Goal: Task Accomplishment & Management: Manage account settings

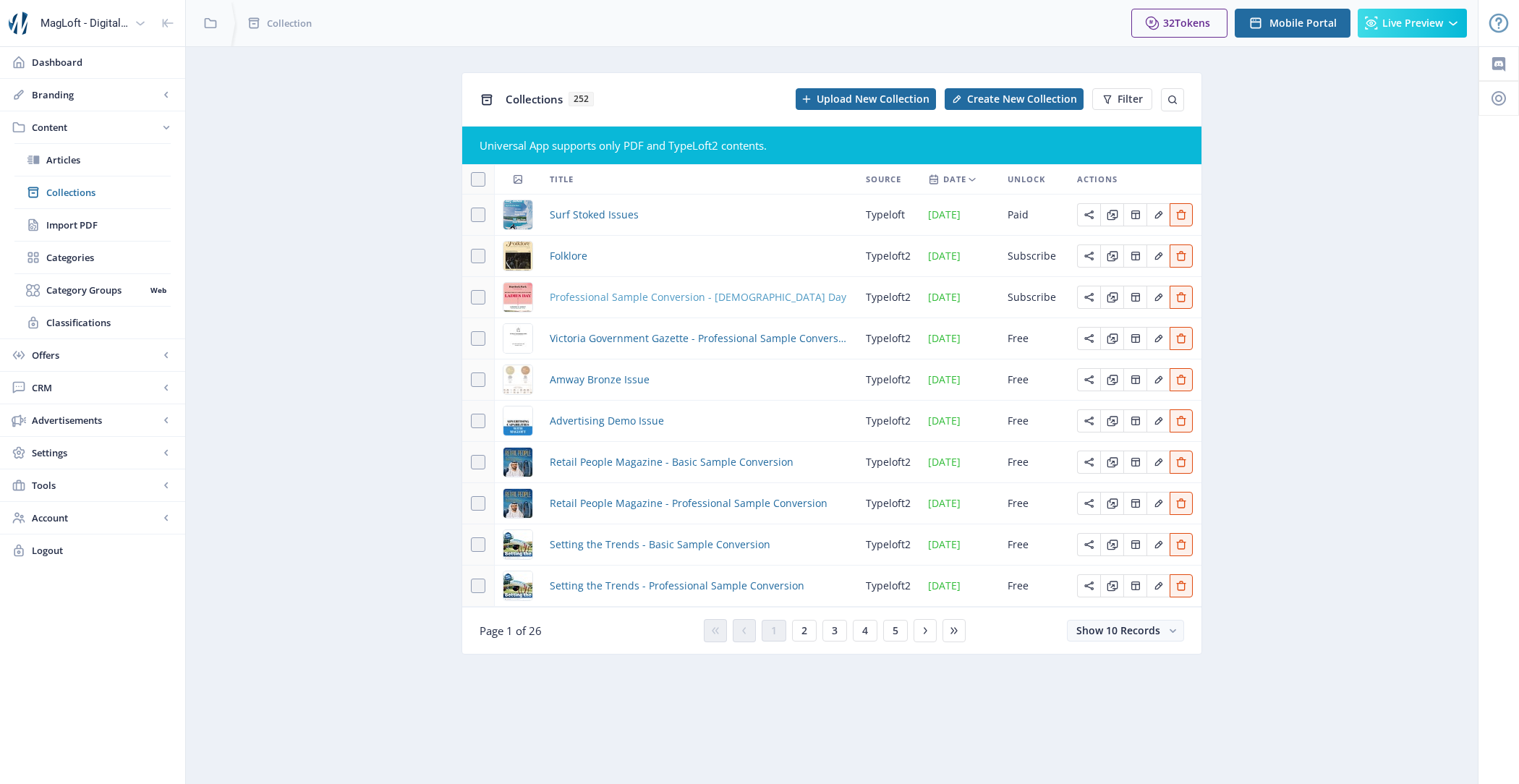
click at [646, 304] on span "Professional Sample Conversion - [DEMOGRAPHIC_DATA] Day" at bounding box center [699, 297] width 297 height 18
click at [637, 347] on span "Victoria Government Gazette - Professional Sample Conversion" at bounding box center [699, 338] width 299 height 18
click at [617, 383] on span "Amway Bronze Issue" at bounding box center [599, 380] width 99 height 18
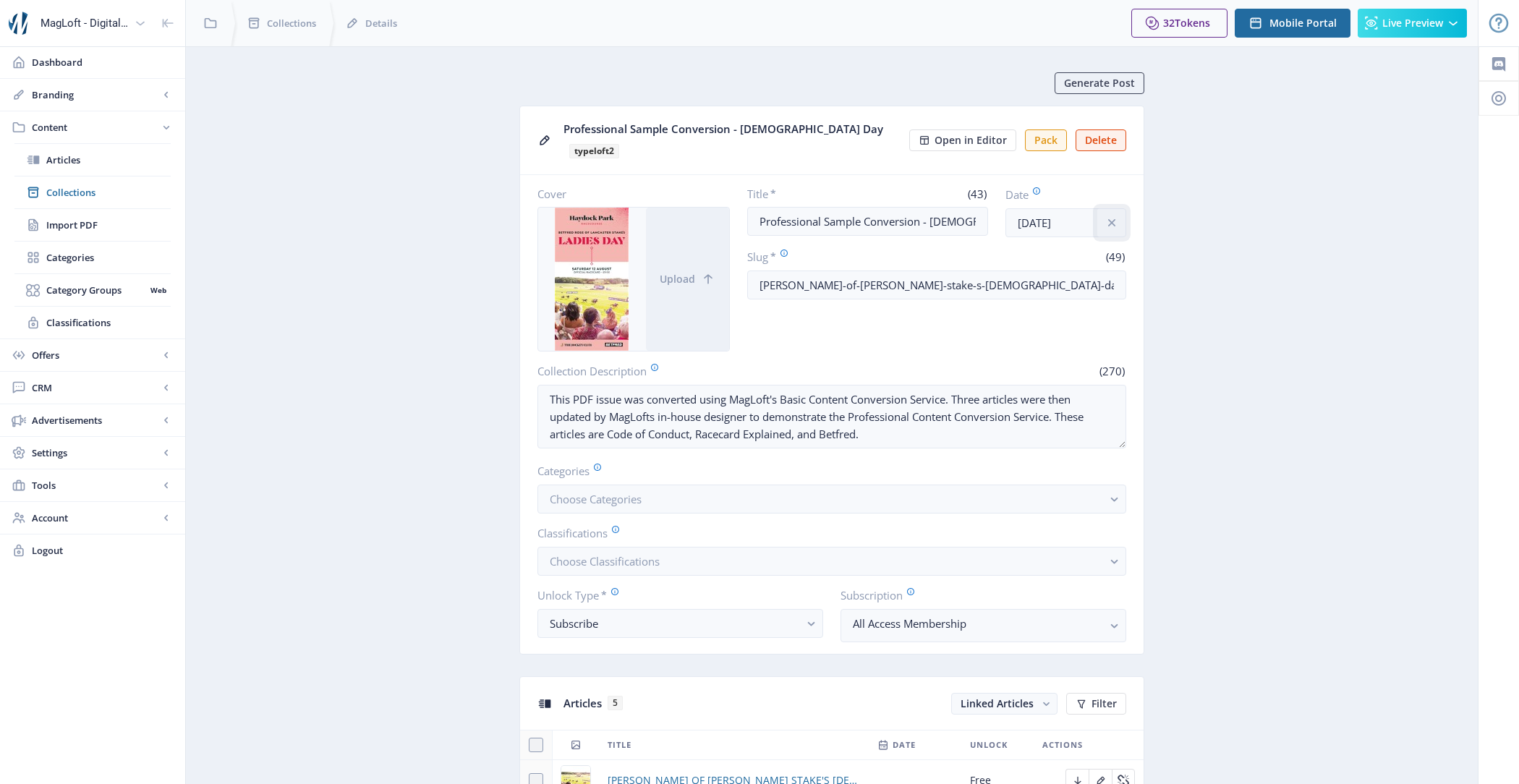
click at [1117, 215] on icon "info" at bounding box center [1112, 222] width 15 height 15
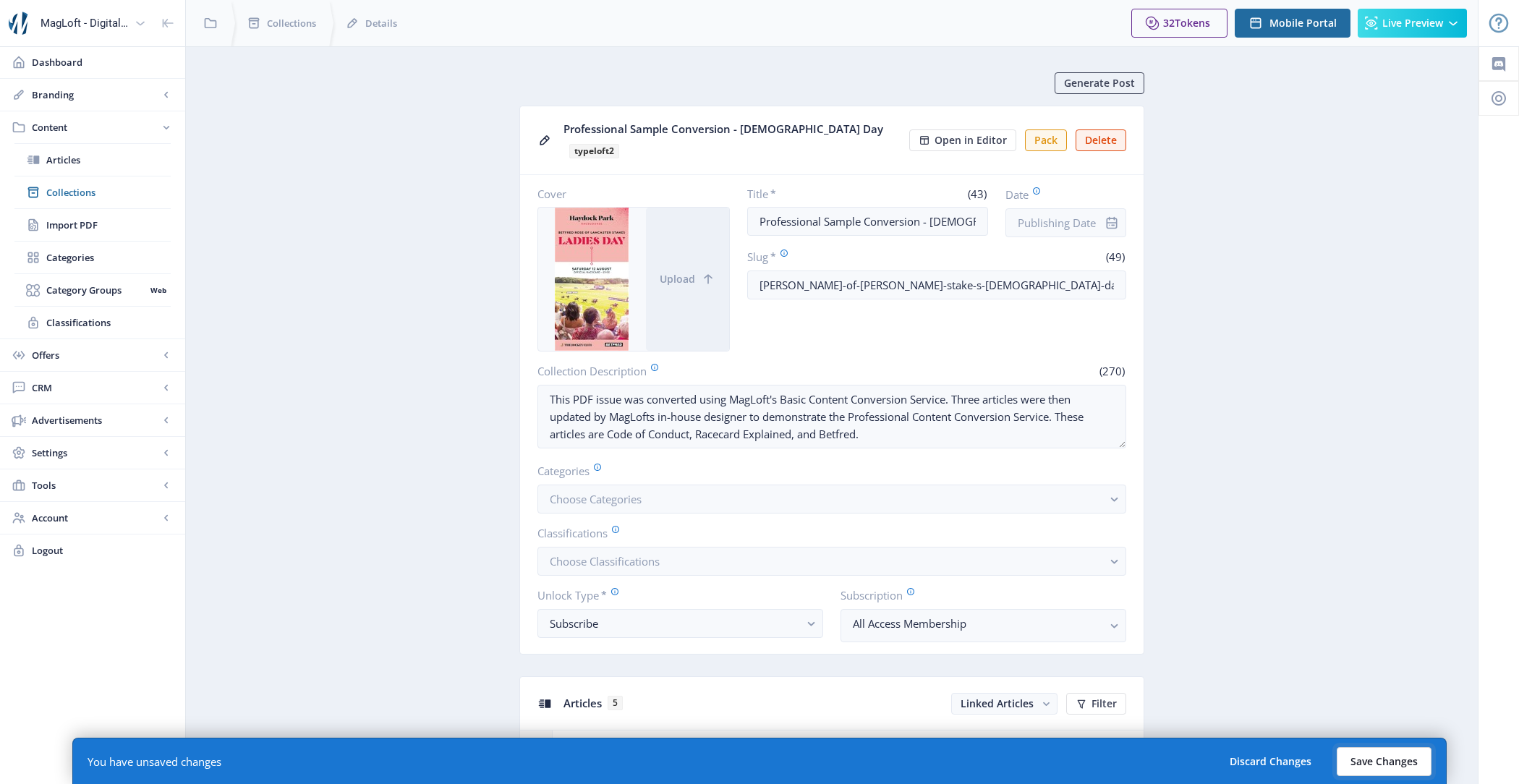
click at [1398, 761] on button "Save Changes" at bounding box center [1384, 761] width 94 height 29
click at [1393, 755] on button "Save Changes" at bounding box center [1384, 761] width 94 height 29
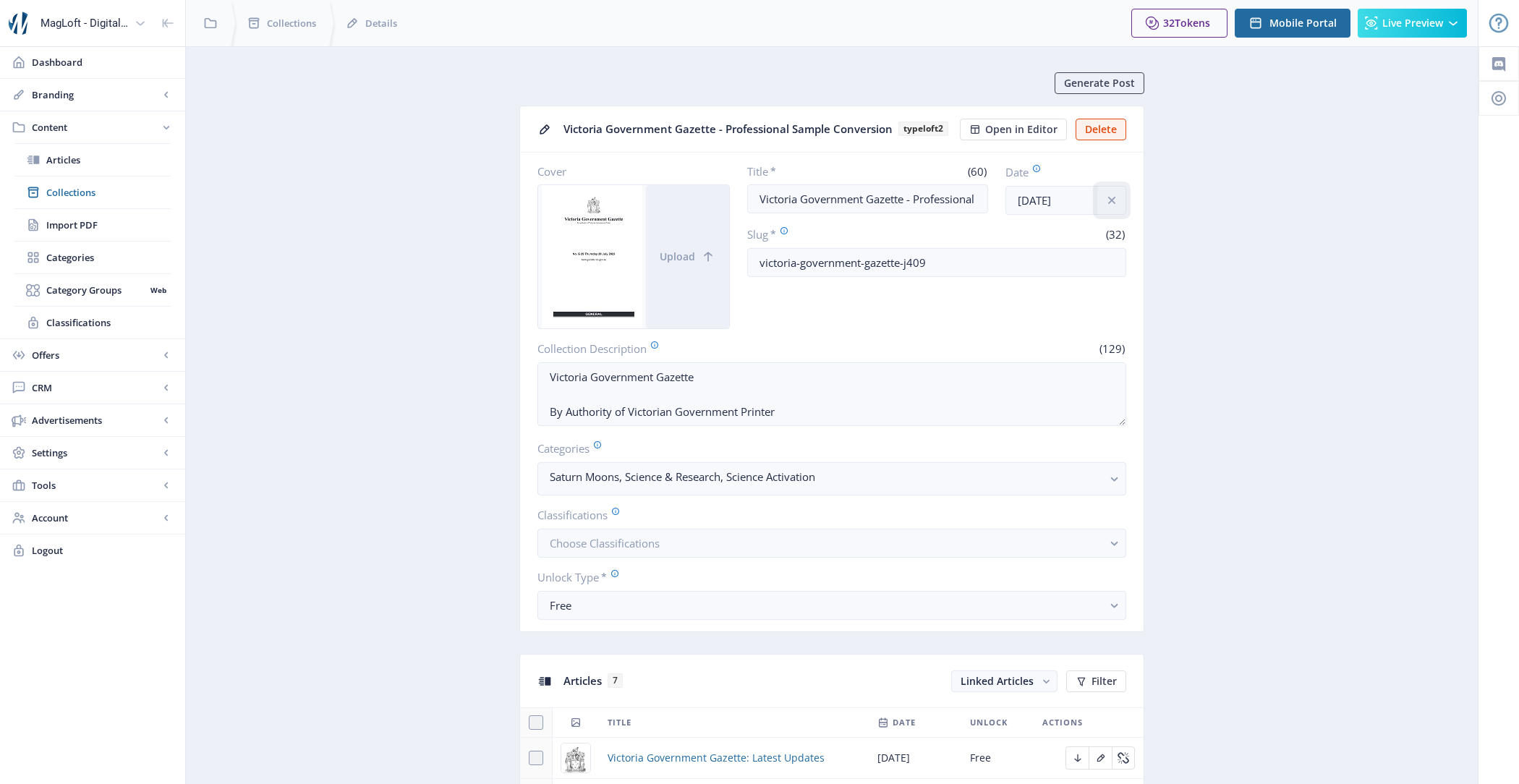
click at [1113, 204] on icon "info" at bounding box center [1112, 200] width 15 height 15
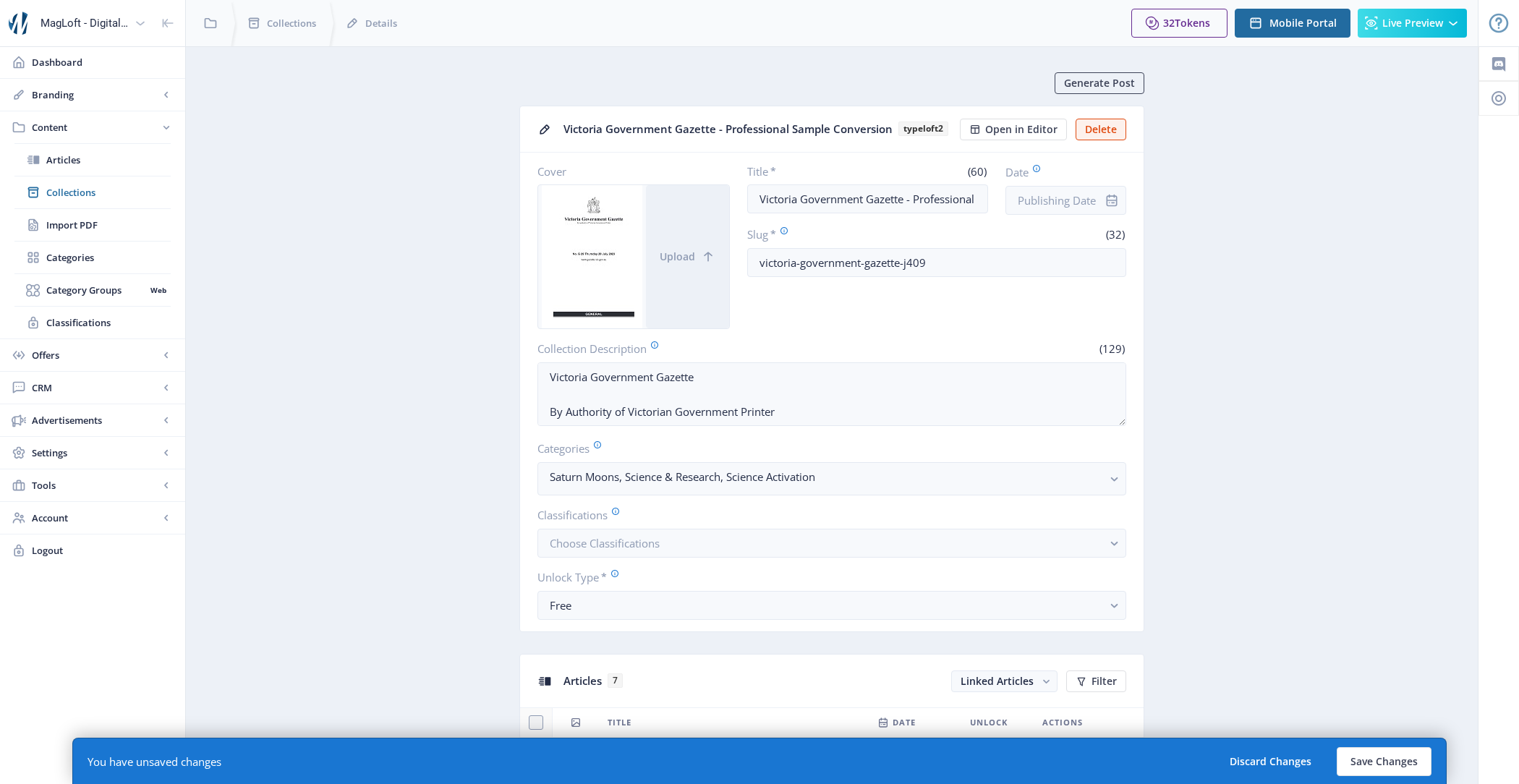
click at [1377, 775] on div "You have unsaved changes Discard Changes Save Changes" at bounding box center [760, 760] width 1374 height 46
click at [1377, 769] on button "Save Changes" at bounding box center [1384, 761] width 94 height 29
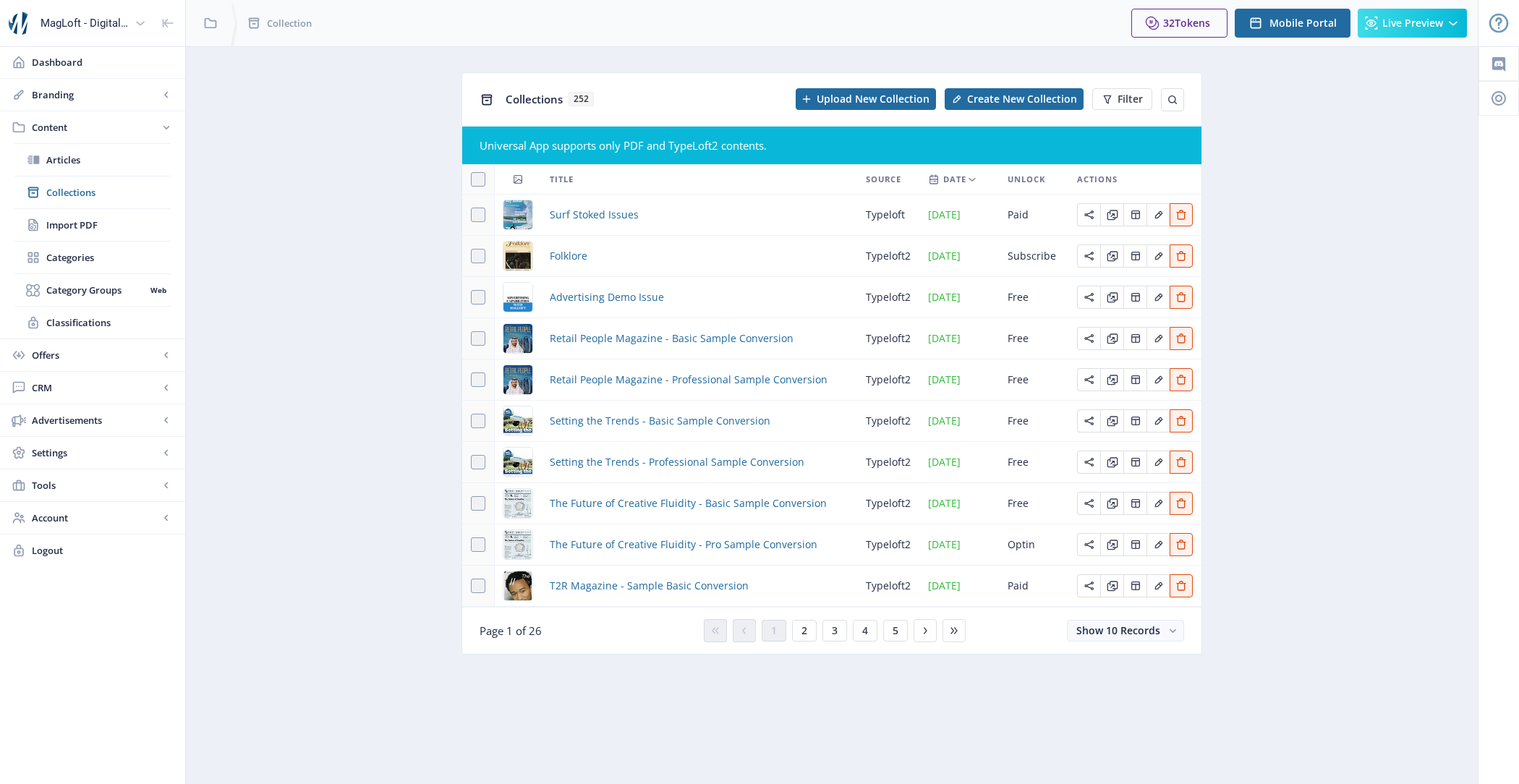
click at [580, 306] on span "Advertising Demo Issue" at bounding box center [607, 297] width 114 height 18
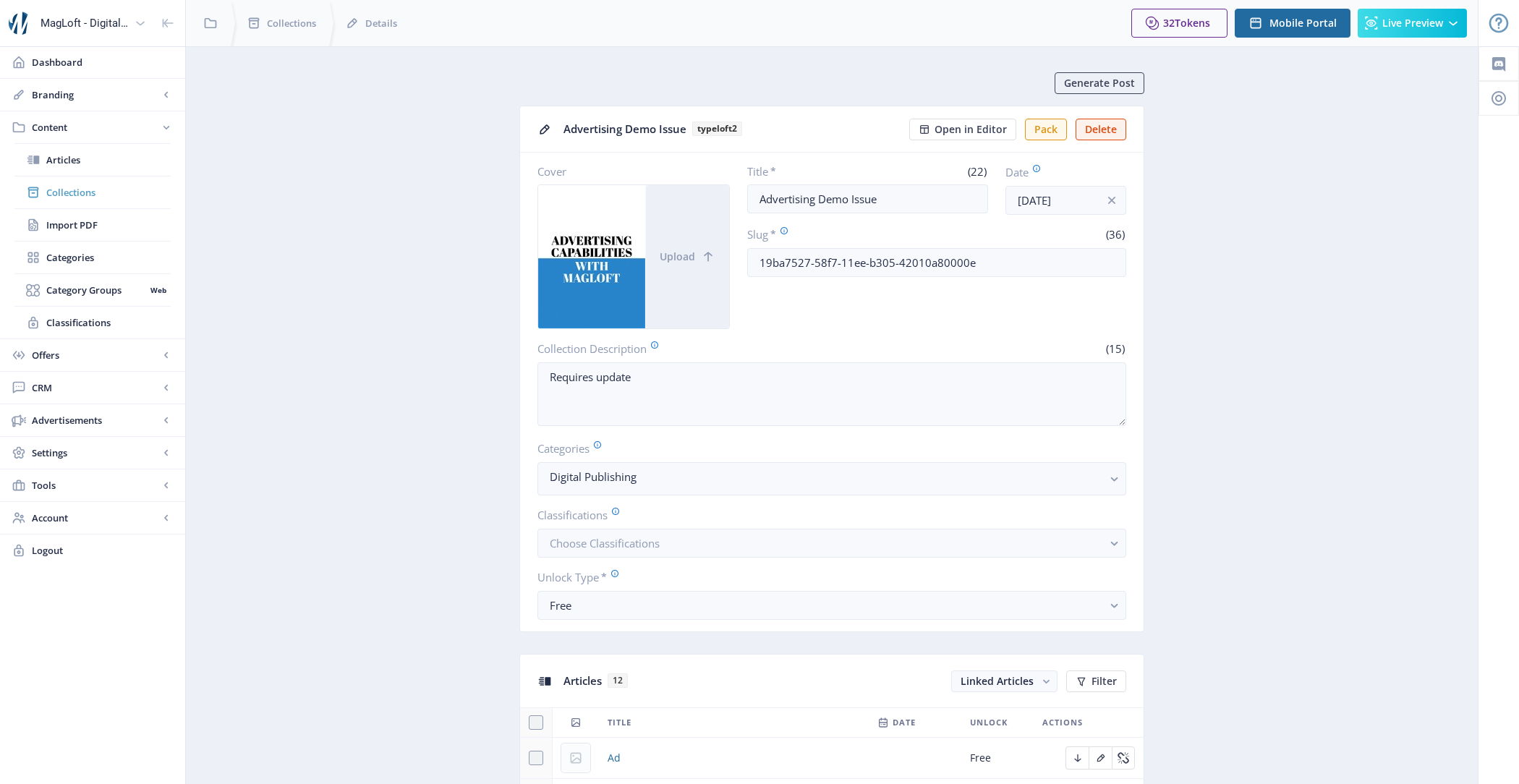
click at [82, 187] on span "Collections" at bounding box center [108, 192] width 124 height 15
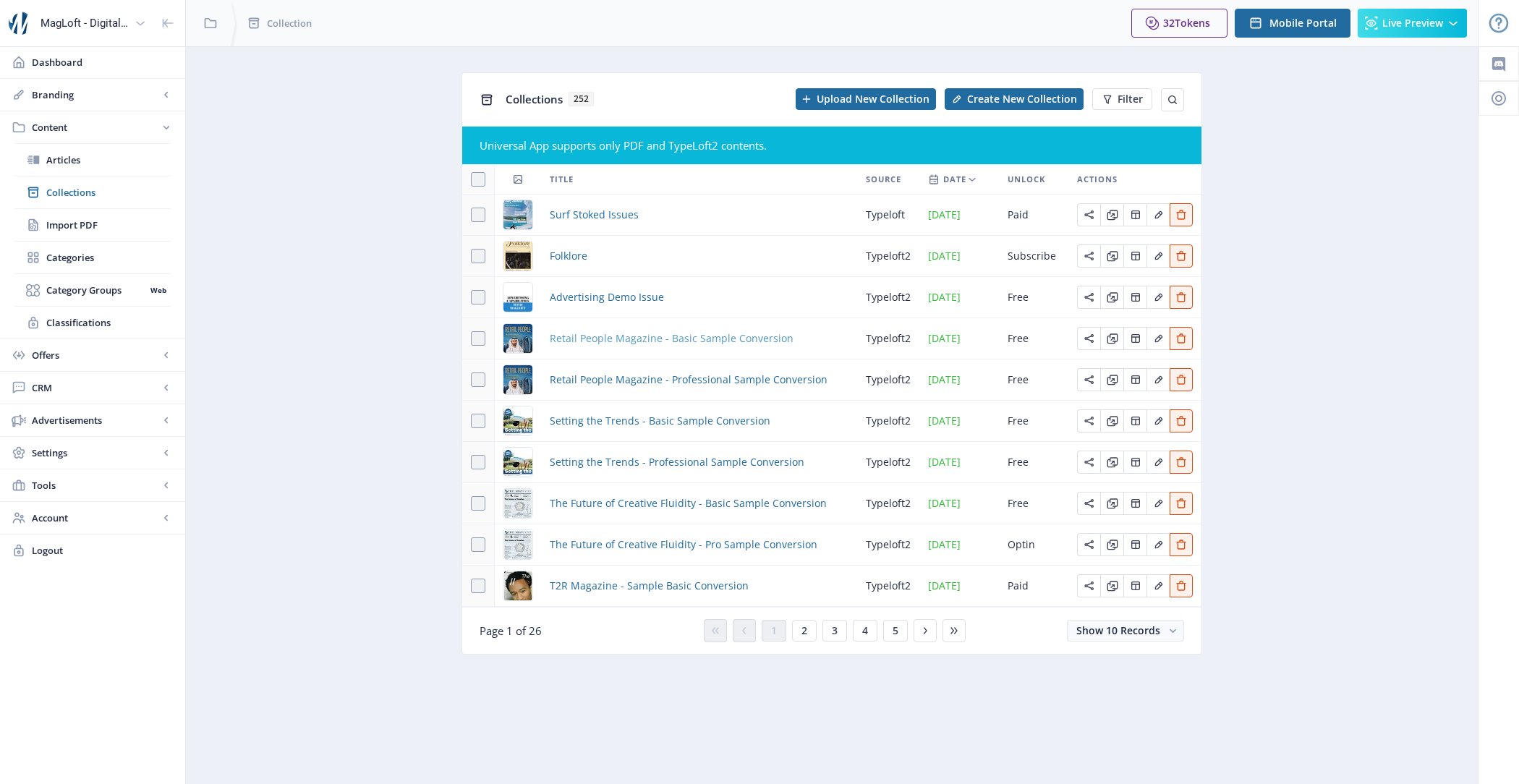
click at [620, 347] on span "Retail People Magazine - Basic Sample Conversion" at bounding box center [672, 338] width 244 height 18
click at [628, 385] on span "Retail People Magazine - Professional Sample Conversion" at bounding box center [689, 380] width 277 height 18
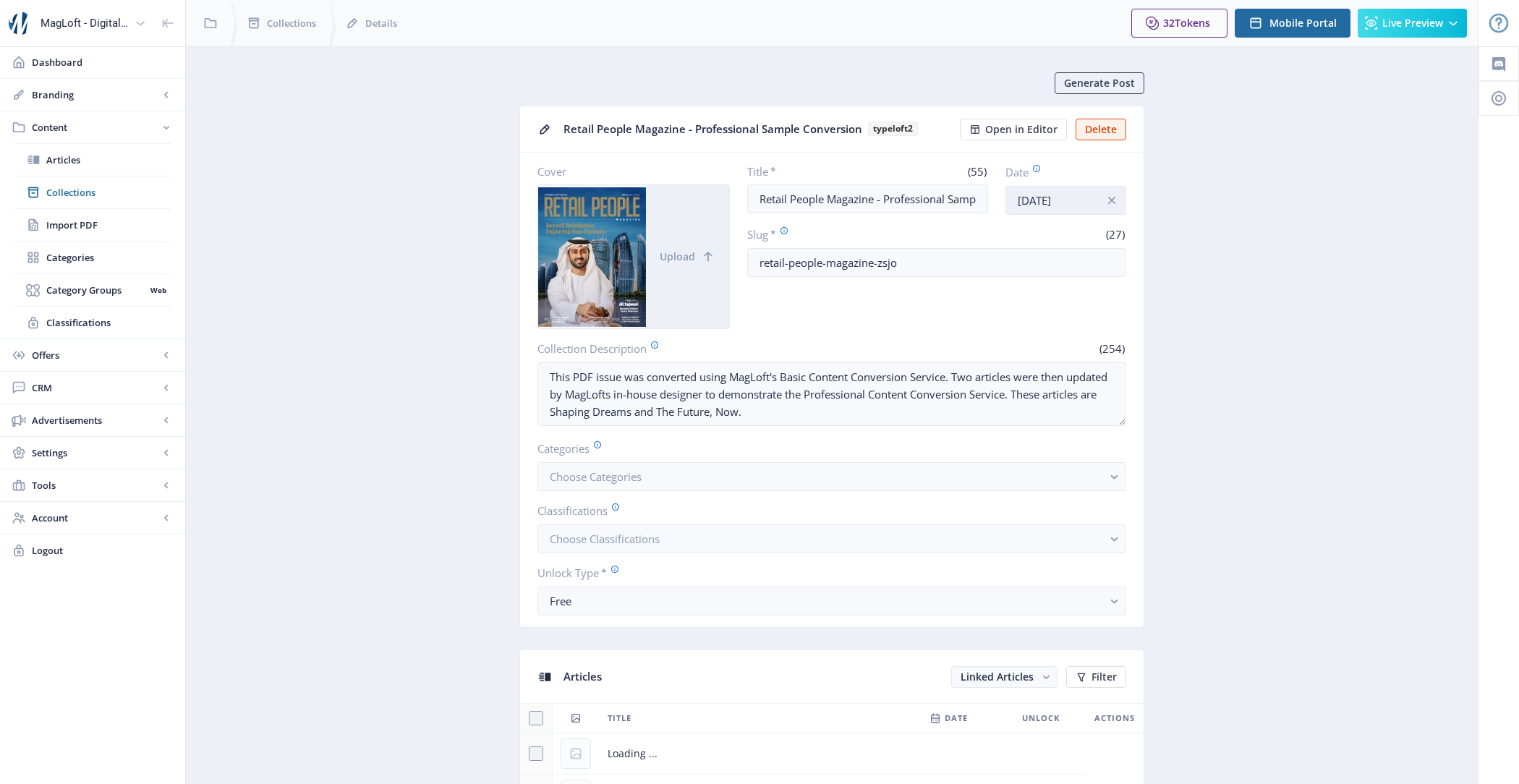
click at [1059, 198] on input "Sep 20, 2023" at bounding box center [1065, 200] width 121 height 29
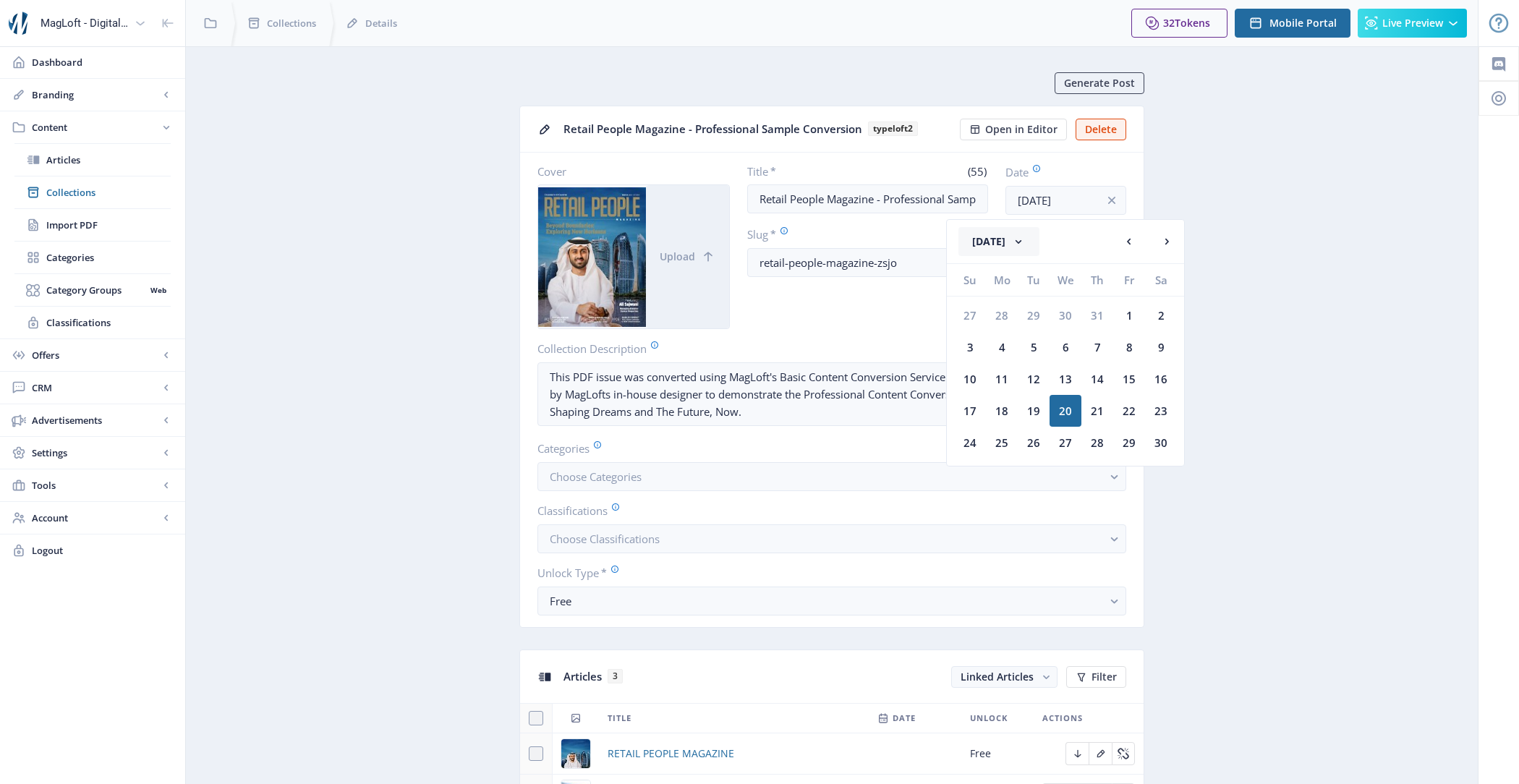
click at [1040, 252] on button "September 2023" at bounding box center [999, 241] width 81 height 29
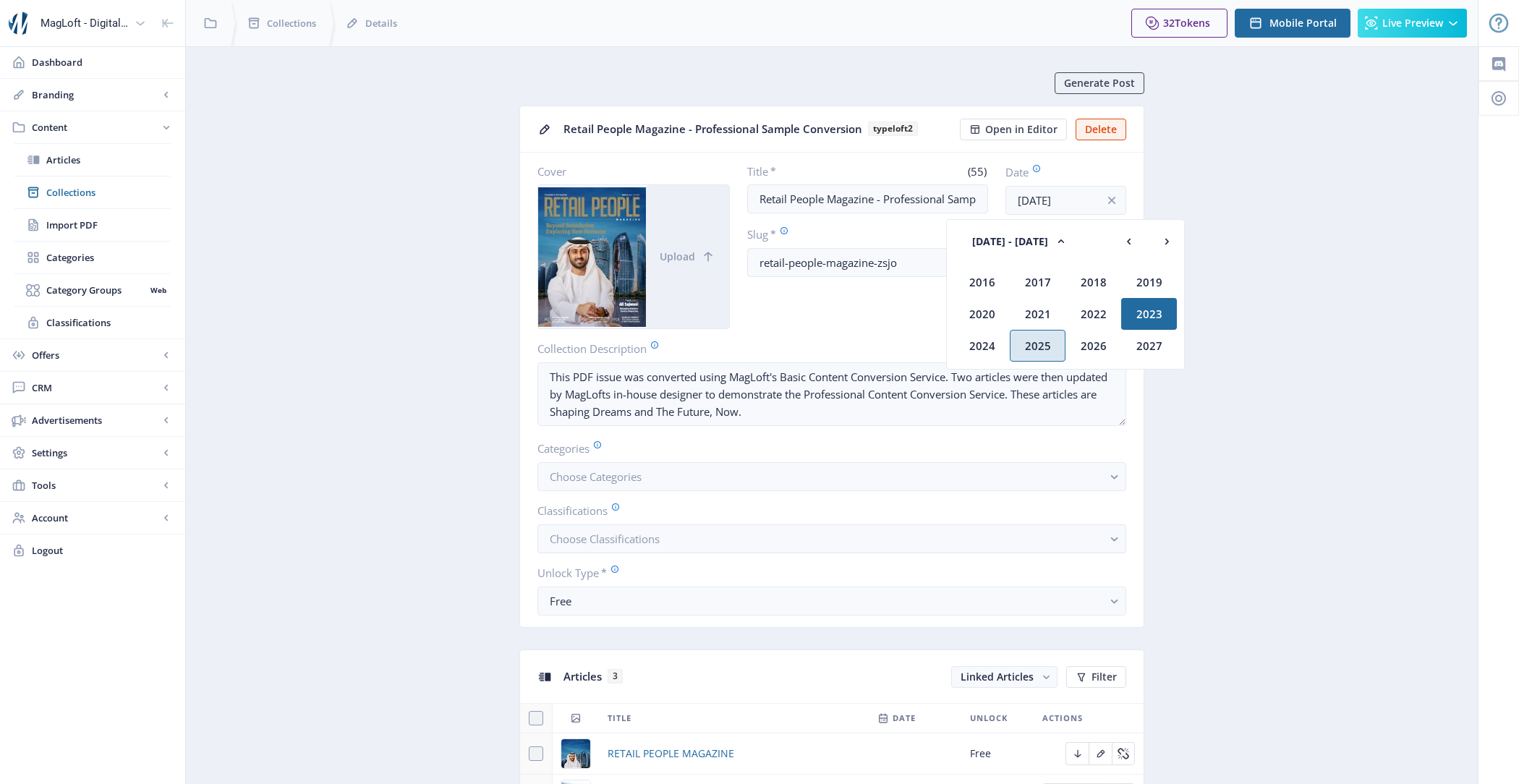
click at [1046, 341] on div "2025" at bounding box center [1038, 345] width 56 height 31
click at [1143, 309] on div "Aug" at bounding box center [1149, 314] width 56 height 31
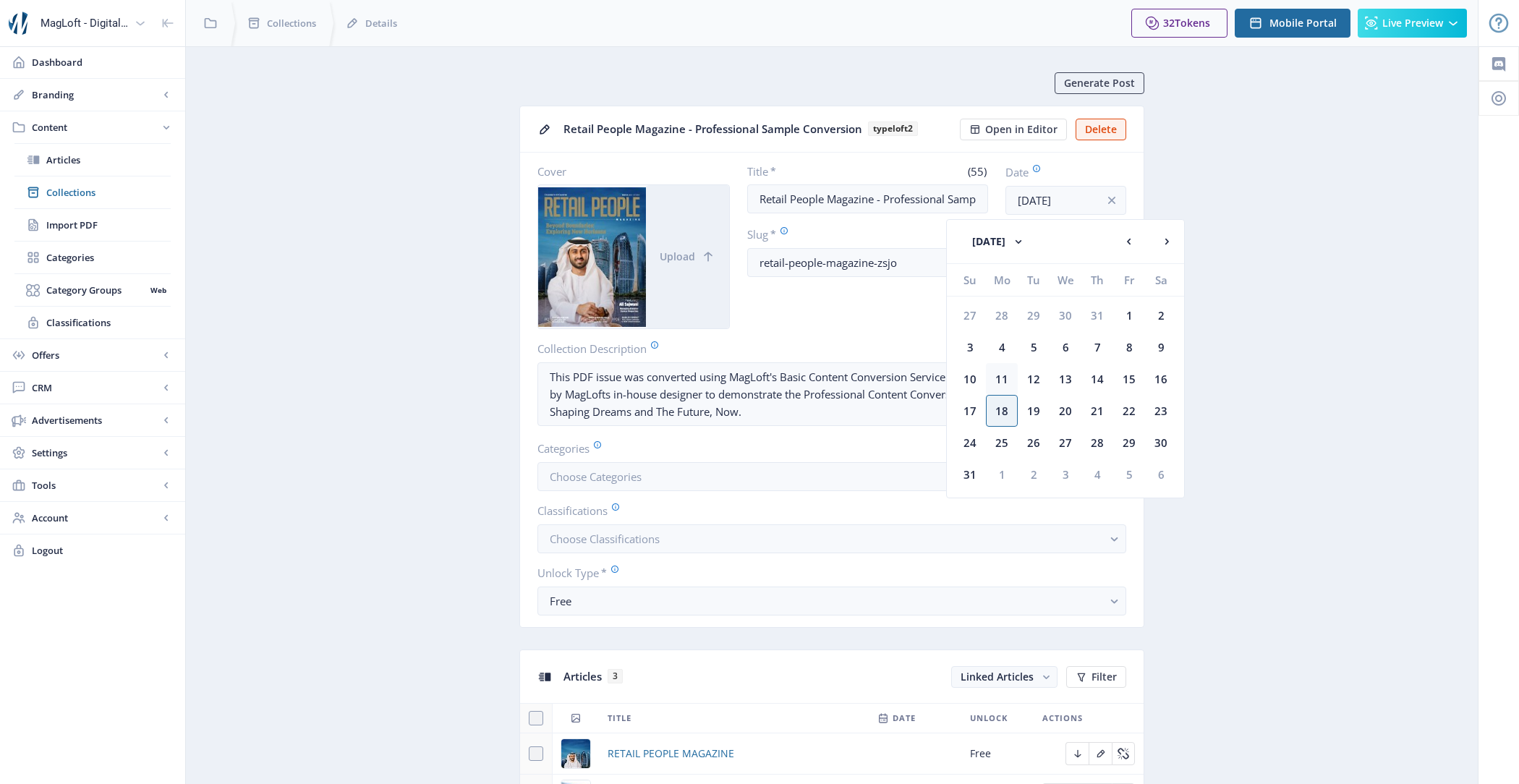
click at [1005, 375] on div "11" at bounding box center [1002, 379] width 31 height 31
type input "Aug 11, 2025"
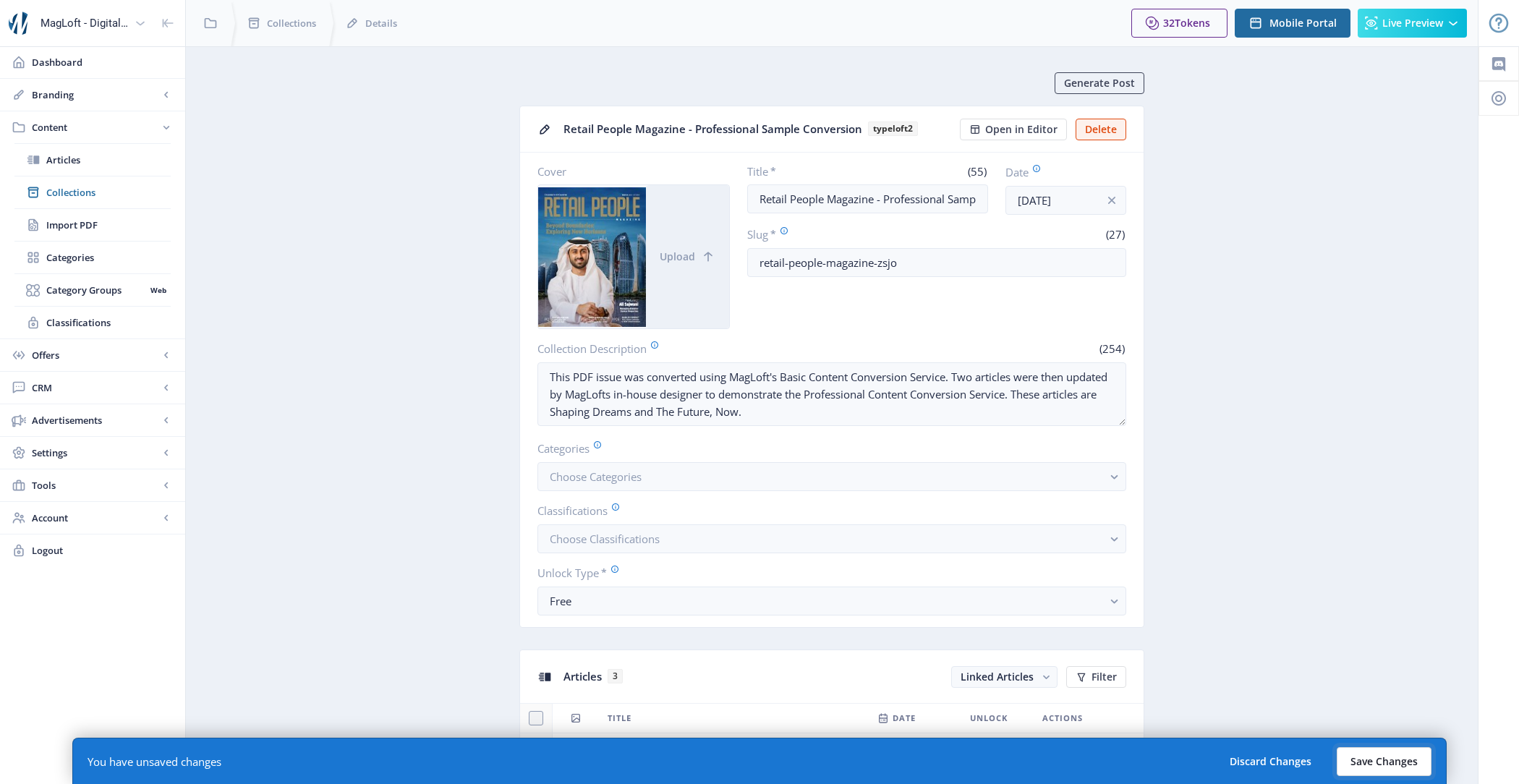
click at [1422, 757] on button "Save Changes" at bounding box center [1384, 761] width 94 height 29
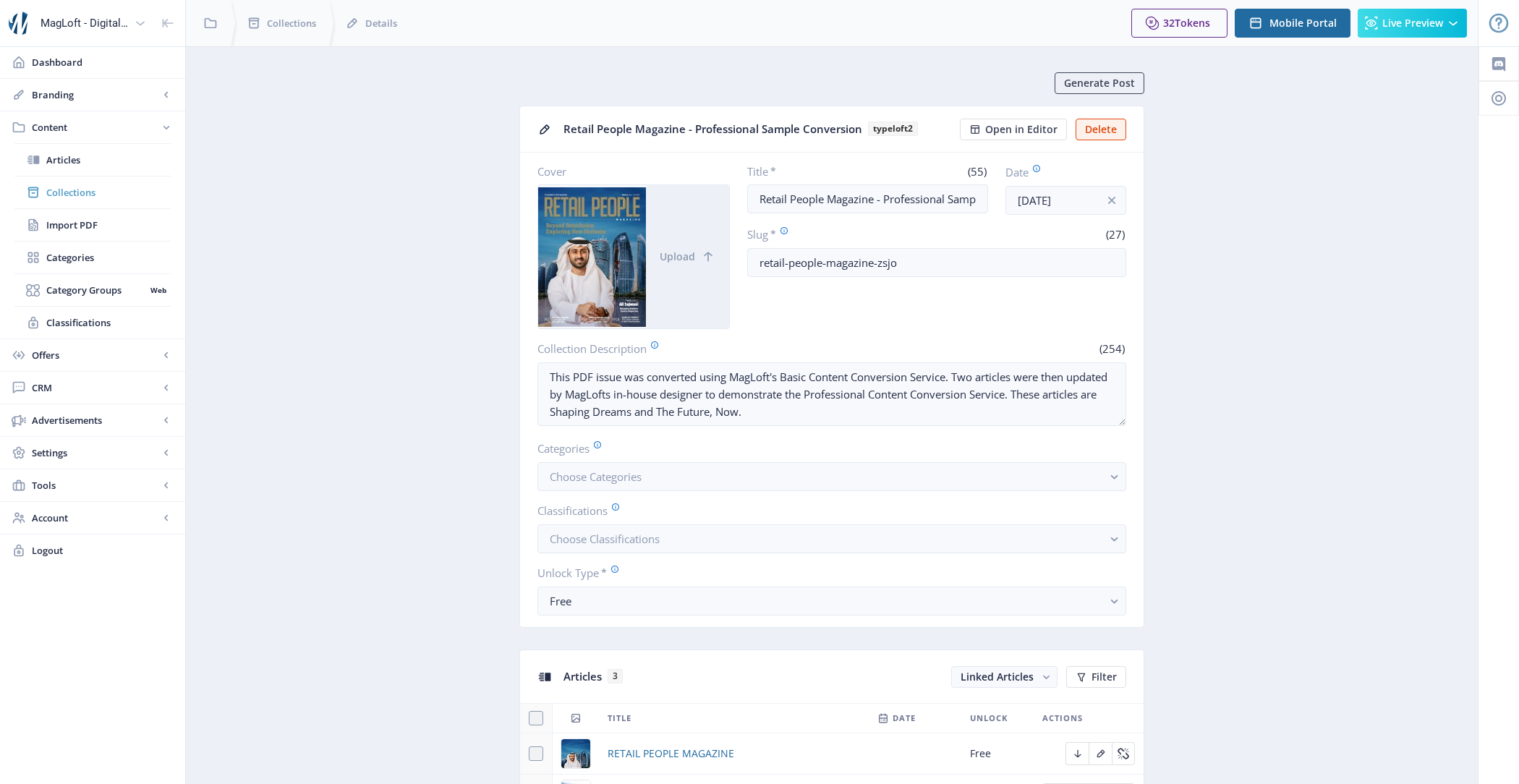
click at [105, 187] on span "Collections" at bounding box center [108, 192] width 124 height 15
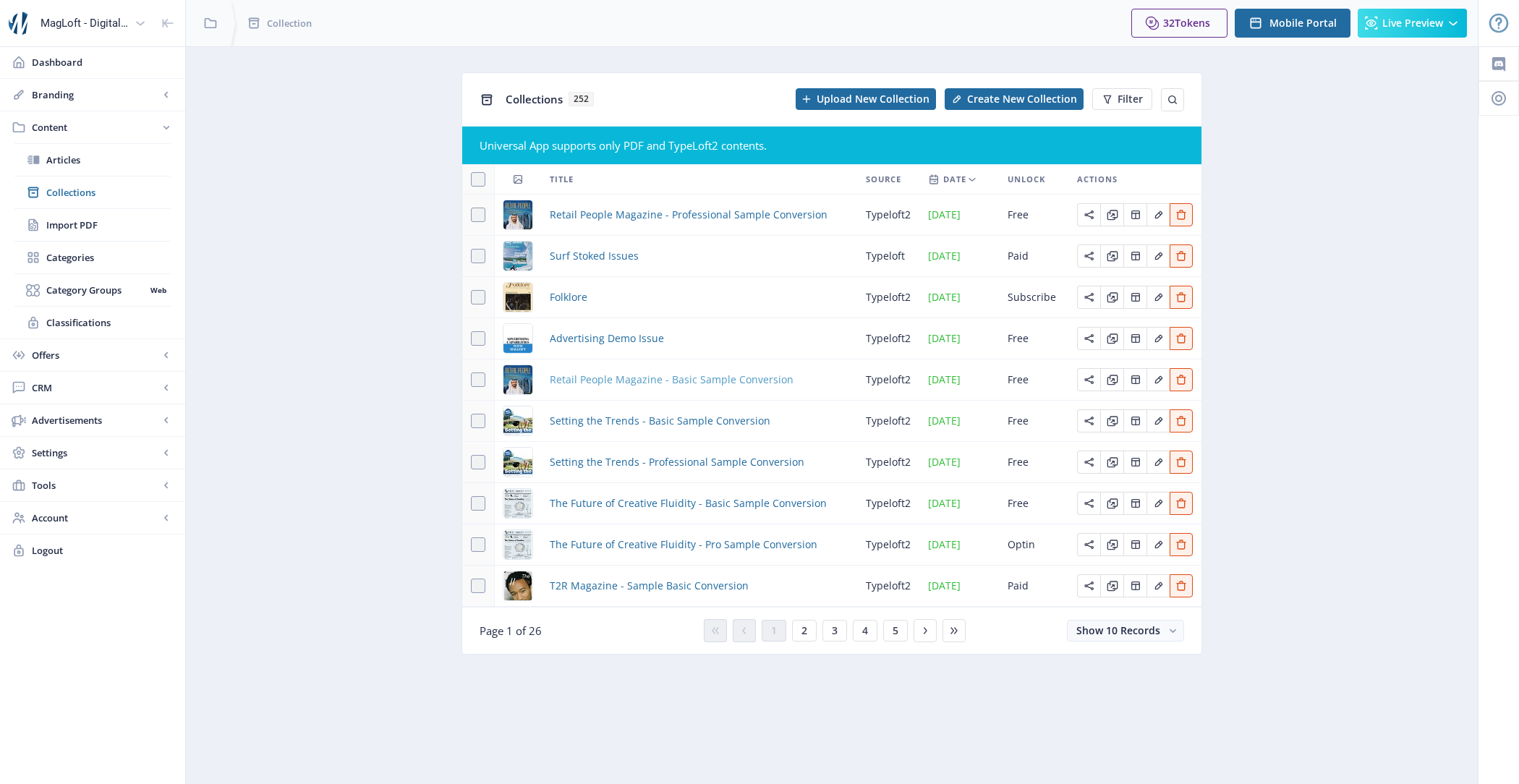
click at [608, 386] on span "Retail People Magazine - Basic Sample Conversion" at bounding box center [672, 380] width 244 height 18
click at [666, 384] on span "Retail People Magazine - Basic Sample Conversion" at bounding box center [672, 380] width 244 height 18
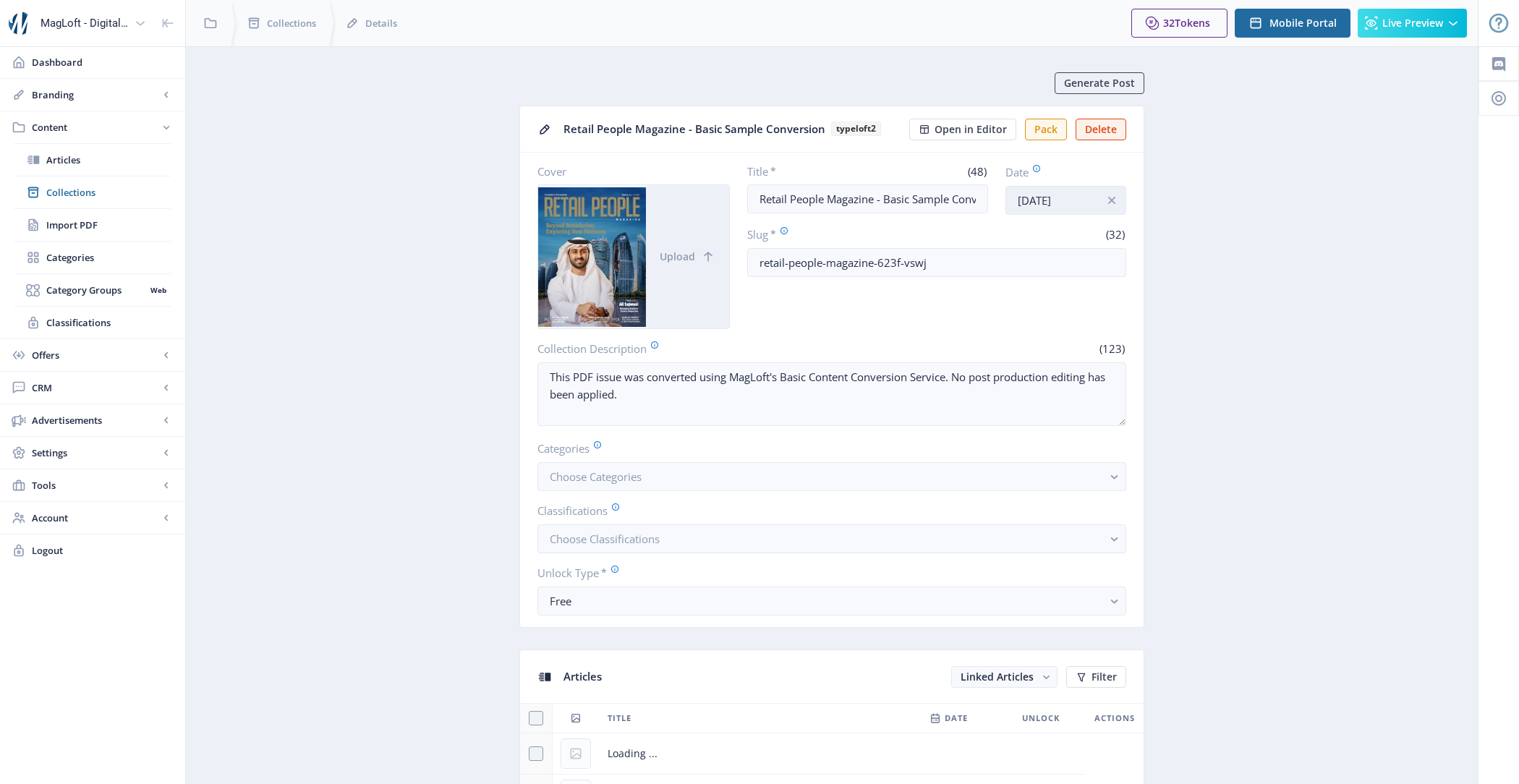
click at [1064, 206] on input "Sep 20, 2023" at bounding box center [1065, 200] width 121 height 29
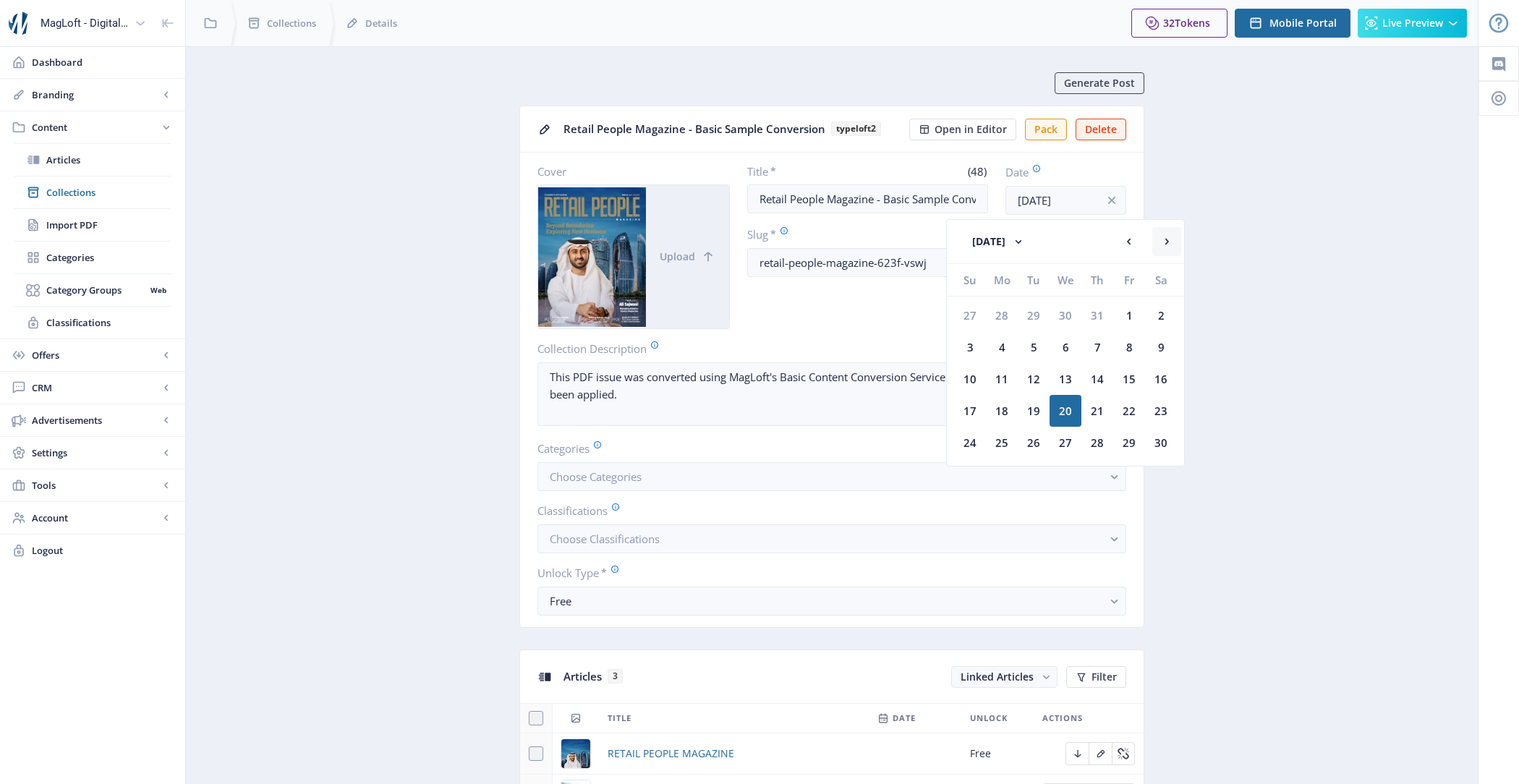
click at [1175, 242] on rect at bounding box center [1167, 241] width 15 height 15
click at [1005, 247] on button "October 2023" at bounding box center [999, 241] width 81 height 29
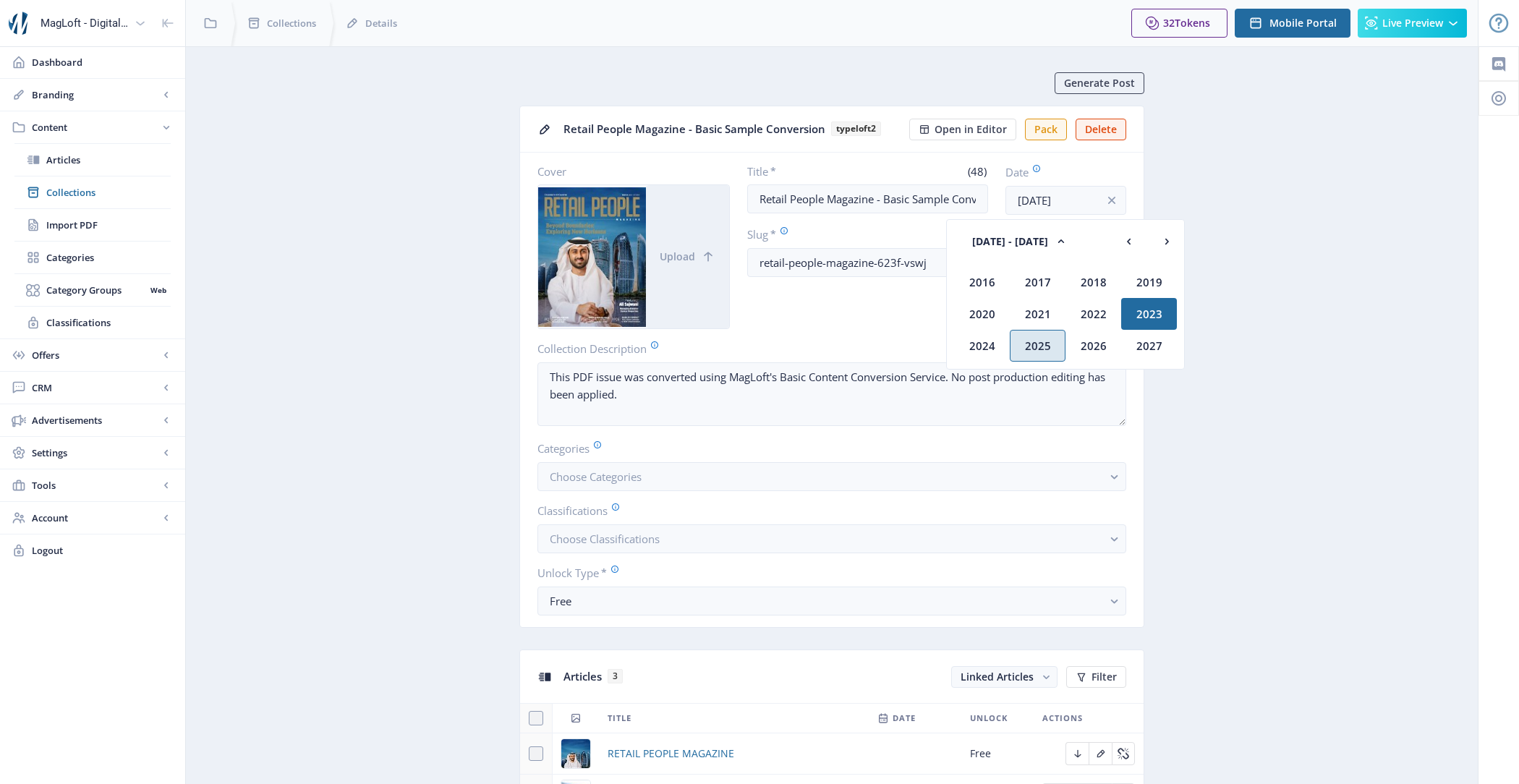
click at [1040, 340] on div "2025" at bounding box center [1038, 345] width 56 height 31
click at [1145, 320] on div "Aug" at bounding box center [1149, 314] width 56 height 31
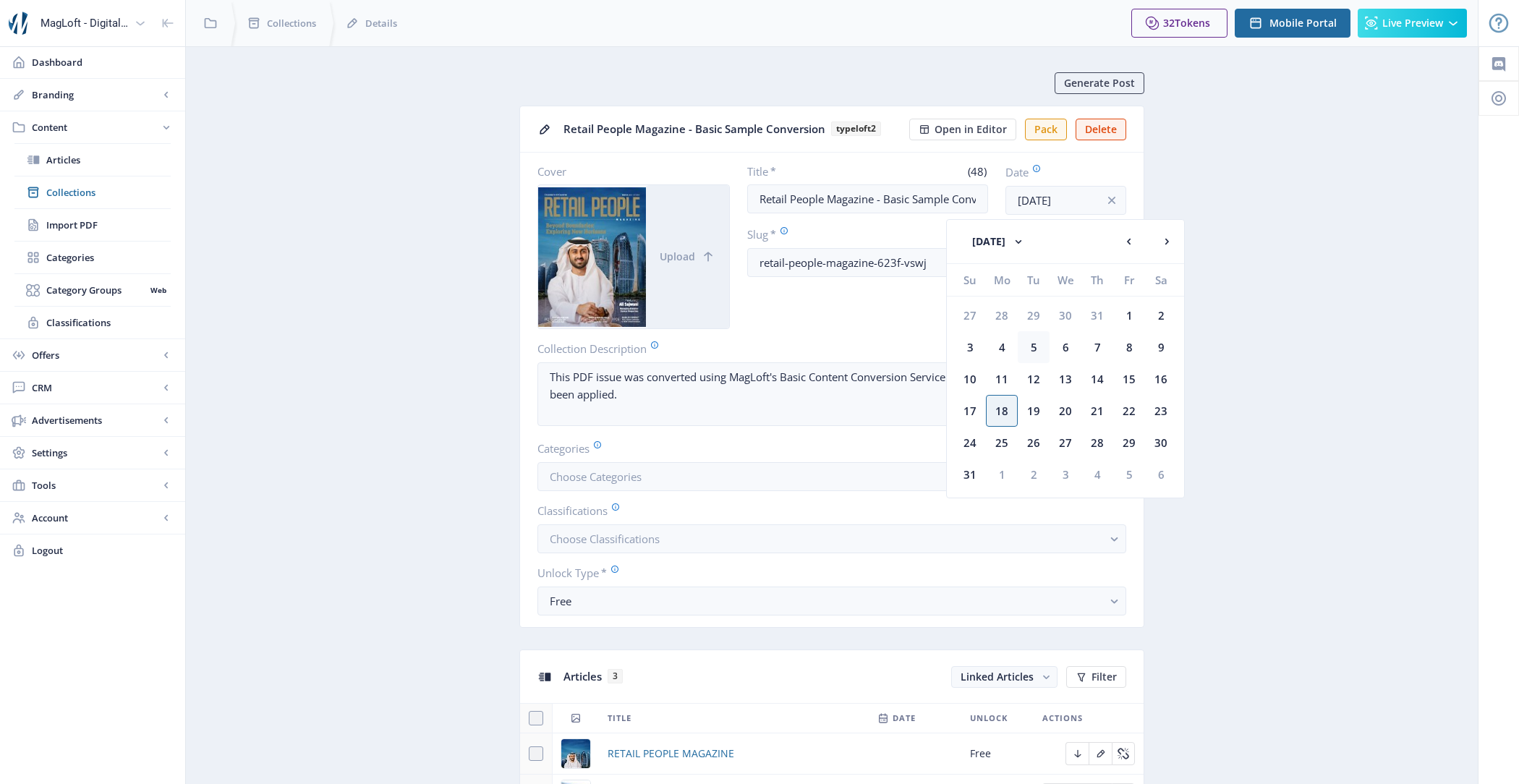
click at [1028, 346] on div "5" at bounding box center [1034, 347] width 31 height 31
type input "Aug 5, 2025"
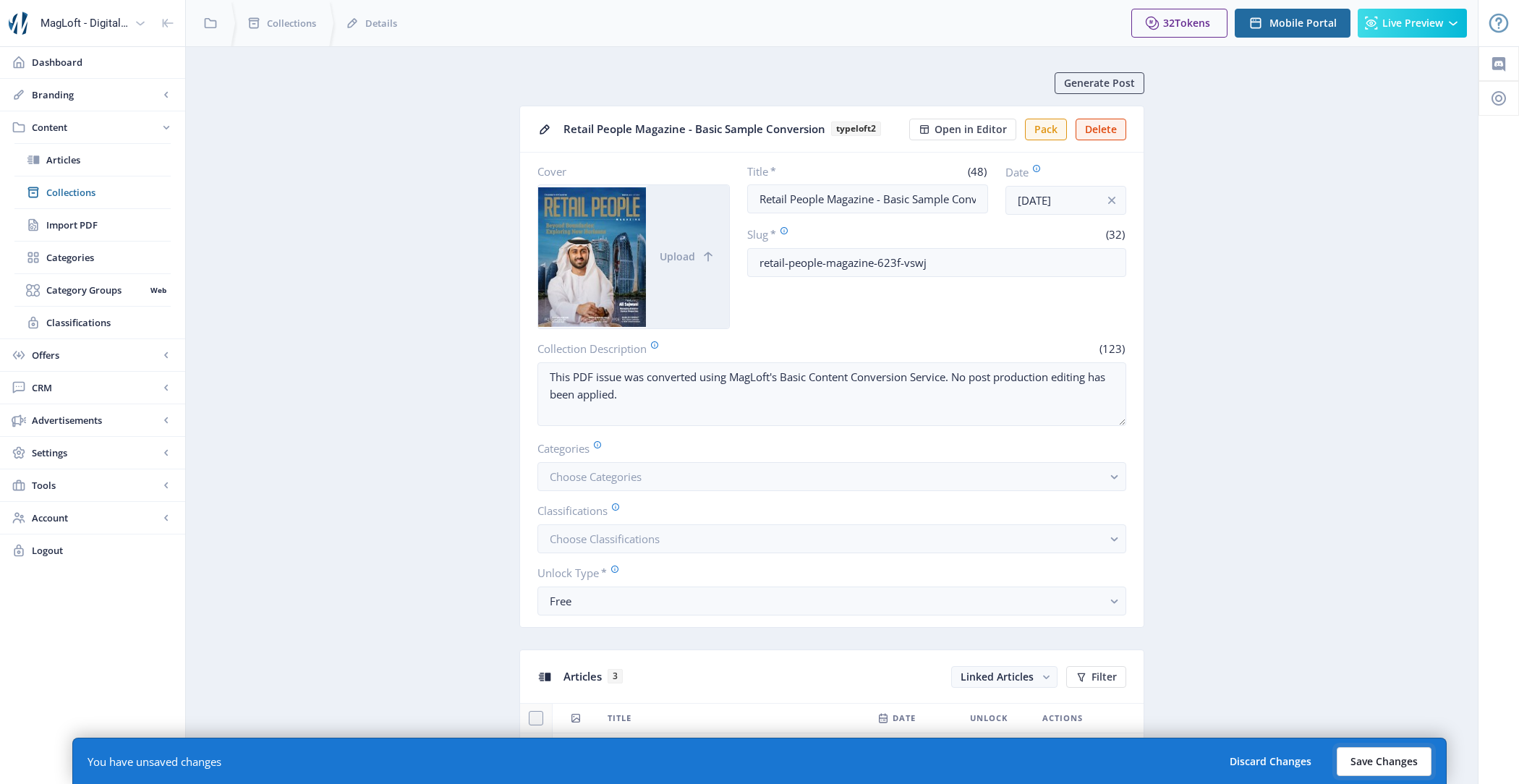
click at [1393, 754] on button "Save Changes" at bounding box center [1384, 761] width 94 height 29
click at [1374, 760] on button "Save Changes" at bounding box center [1384, 761] width 94 height 29
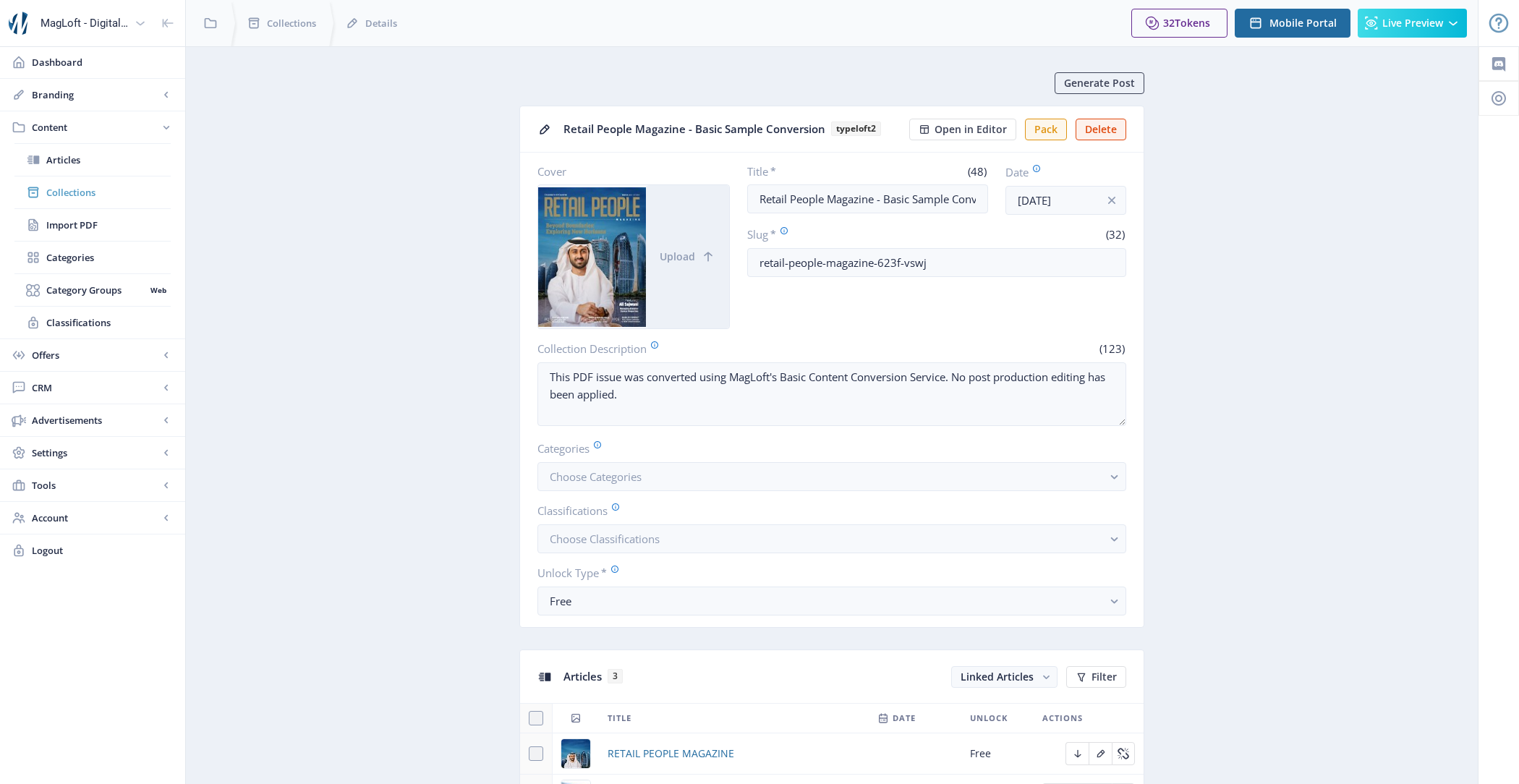
click at [97, 191] on span "Collections" at bounding box center [108, 192] width 124 height 15
